Goal: Information Seeking & Learning: Find specific page/section

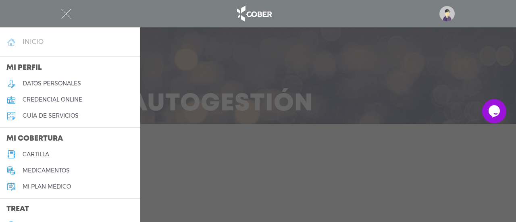
click at [52, 42] on link "inicio" at bounding box center [70, 42] width 140 height 16
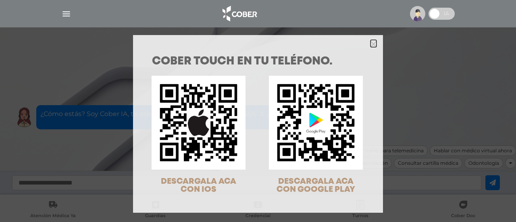
click at [371, 43] on icon "Close" at bounding box center [373, 44] width 6 height 6
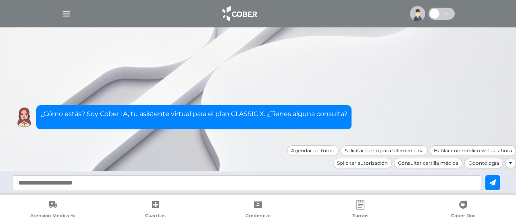
click at [68, 17] on img "button" at bounding box center [66, 14] width 10 height 10
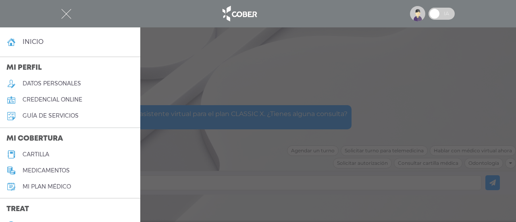
click at [233, 47] on div at bounding box center [258, 111] width 516 height 222
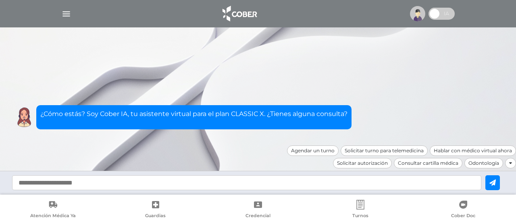
click at [497, 131] on div "¿Cómo estás? Soy Cober IA, tu asistente virtual para el plan CLASSIC X. ¿Tienes…" at bounding box center [258, 107] width 516 height 77
click at [241, 79] on div "¿Cómo estás? Soy Cober IA, tu asistente virtual para el plan CLASSIC X. ¿Tienes…" at bounding box center [258, 107] width 516 height 77
click at [418, 12] on img at bounding box center [417, 13] width 15 height 15
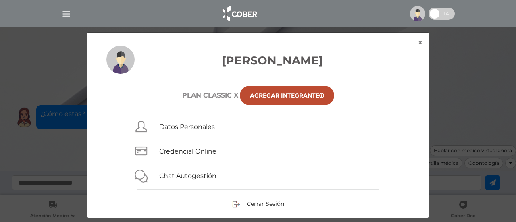
drag, startPoint x: 420, startPoint y: 131, endPoint x: 482, endPoint y: 120, distance: 63.0
click at [482, 120] on div "× × Mereles Jimena Mariel Plan CLASSIC X Agregar Integrante Datos Personales Cr…" at bounding box center [258, 125] width 490 height 186
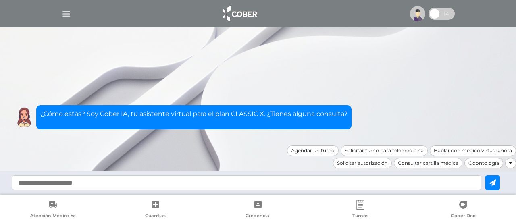
click at [70, 13] on img "button" at bounding box center [66, 14] width 10 height 10
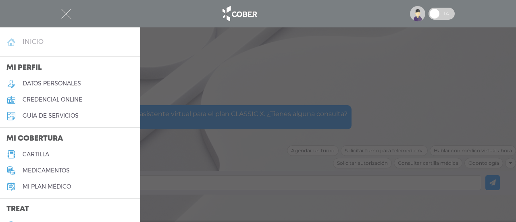
click at [30, 44] on h4 "inicio" at bounding box center [33, 42] width 21 height 8
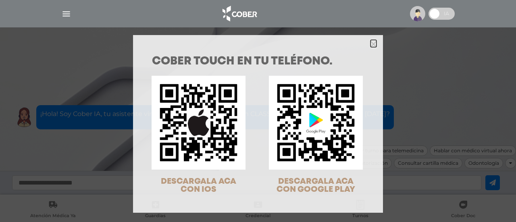
click at [373, 45] on icon "Close" at bounding box center [373, 44] width 6 height 6
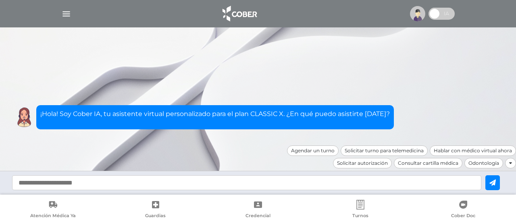
click at [68, 13] on img "button" at bounding box center [66, 14] width 10 height 10
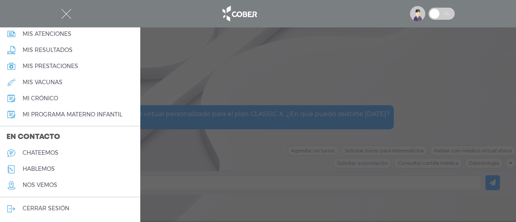
scroll to position [399, 0]
click at [243, 75] on div at bounding box center [258, 111] width 516 height 222
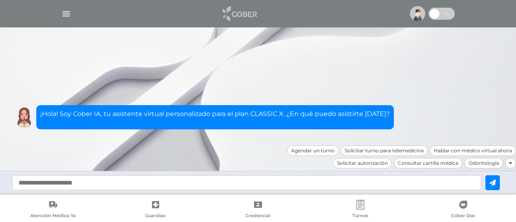
click at [253, 14] on img at bounding box center [239, 13] width 42 height 19
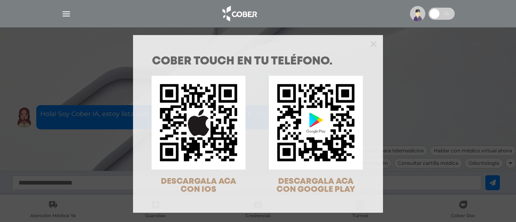
click at [368, 52] on div "COBER TOUCH en tu teléfono. DESCARGALA ACA CON IOS DESCARGALA ACA CON GOOGLE PL…" at bounding box center [258, 132] width 250 height 162
click at [370, 46] on icon "Close" at bounding box center [373, 44] width 6 height 6
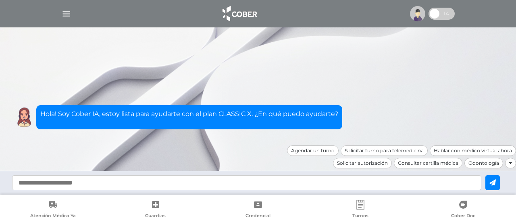
click at [417, 13] on img at bounding box center [417, 13] width 15 height 15
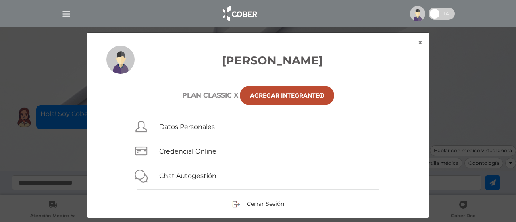
click at [190, 98] on h6 "Plan CLASSIC X" at bounding box center [210, 96] width 56 height 8
click at [419, 46] on div "Jimena Mariel Mereles Plan CLASSIC X Agregar Integrante Datos Personales Creden…" at bounding box center [258, 132] width 342 height 172
click at [419, 41] on button "×" at bounding box center [420, 43] width 17 height 20
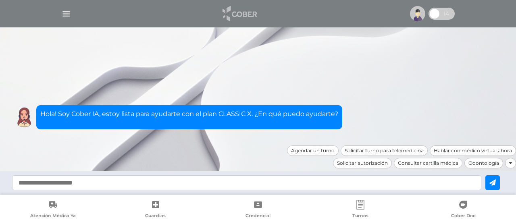
click at [241, 16] on img at bounding box center [239, 13] width 42 height 19
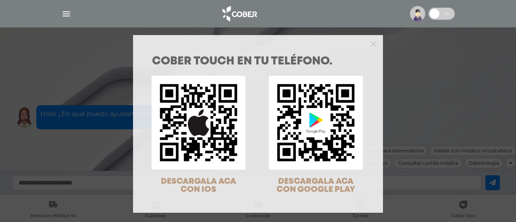
click at [374, 42] on div at bounding box center [258, 43] width 250 height 16
click at [370, 44] on icon "Close" at bounding box center [373, 44] width 6 height 6
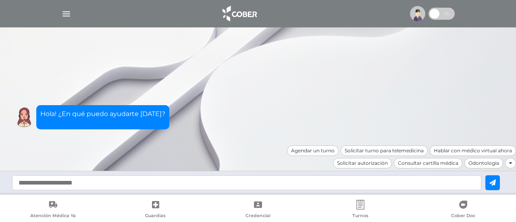
click at [69, 17] on img "button" at bounding box center [66, 14] width 10 height 10
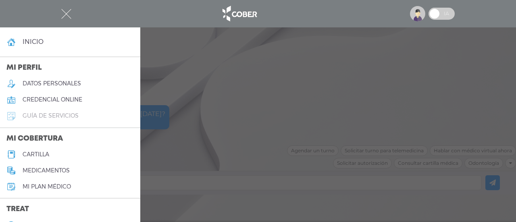
click at [100, 117] on link "guía de servicios" at bounding box center [70, 116] width 140 height 16
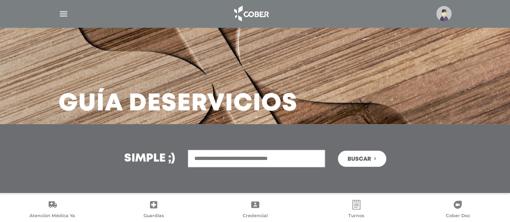
click at [283, 160] on input "text" at bounding box center [256, 158] width 137 height 17
type input "**********"
click at [338, 151] on button "Buscar" at bounding box center [362, 159] width 48 height 16
click at [354, 162] on span "Buscar" at bounding box center [358, 159] width 23 height 6
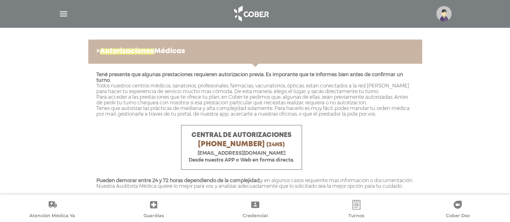
scroll to position [279, 0]
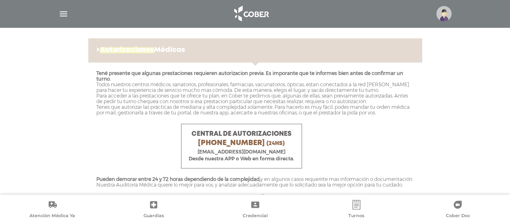
click at [140, 50] on span "Autorizaciones" at bounding box center [127, 50] width 54 height 6
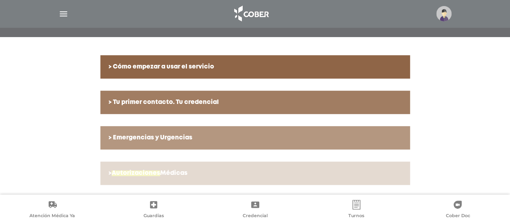
click at [176, 172] on h6 "> Autorizaciones Médicas" at bounding box center [254, 173] width 293 height 7
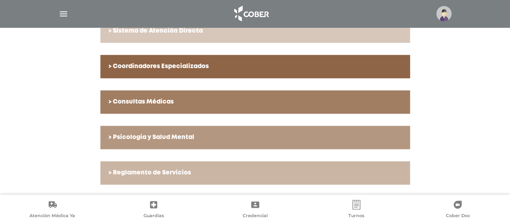
scroll to position [492, 0]
click at [71, 16] on div at bounding box center [255, 13] width 413 height 19
click at [61, 15] on img "button" at bounding box center [63, 14] width 10 height 10
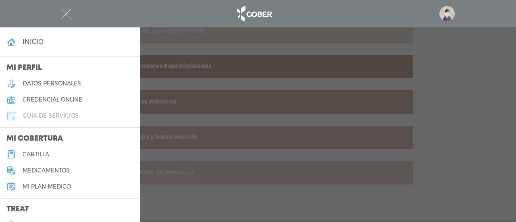
click at [84, 119] on link "guía de servicios" at bounding box center [70, 116] width 140 height 16
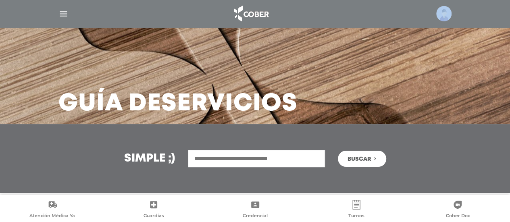
drag, startPoint x: 452, startPoint y: 17, endPoint x: 447, endPoint y: 11, distance: 8.3
click at [447, 11] on div at bounding box center [255, 13] width 413 height 19
click at [447, 11] on img at bounding box center [443, 13] width 15 height 15
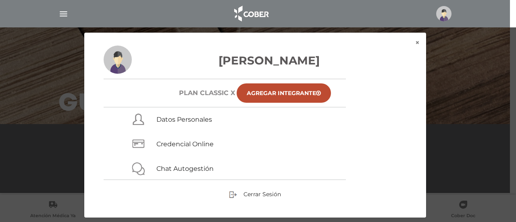
click at [255, 69] on h3 "[PERSON_NAME]" at bounding box center [255, 60] width 303 height 17
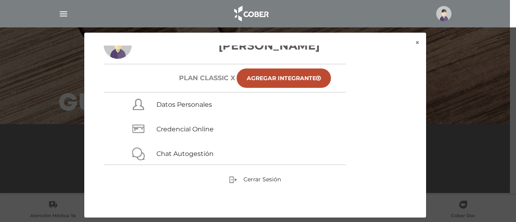
click at [475, 141] on div "× × Jimena Mariel Mereles Plan CLASSIC X Agregar Integrante Datos Personales Cr…" at bounding box center [258, 125] width 490 height 186
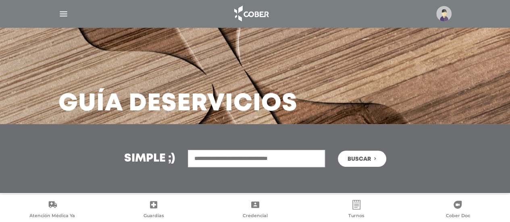
click at [445, 14] on img at bounding box center [443, 13] width 15 height 15
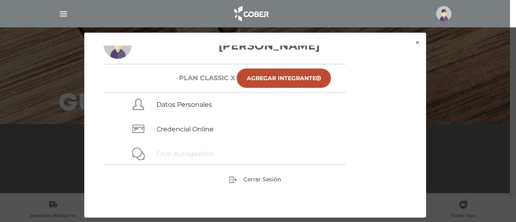
click at [211, 154] on link "Chat Autogestión" at bounding box center [184, 154] width 57 height 8
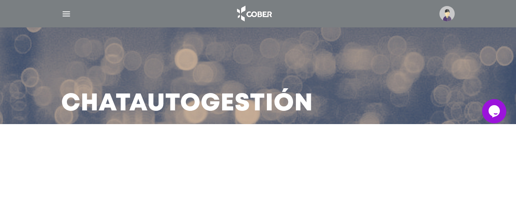
click at [501, 107] on div "Opens Chat This icon Opens the chat window." at bounding box center [494, 110] width 24 height 13
click at [377, 154] on div at bounding box center [258, 153] width 344 height 19
